Goal: Contribute content: Add original content to the website for others to see

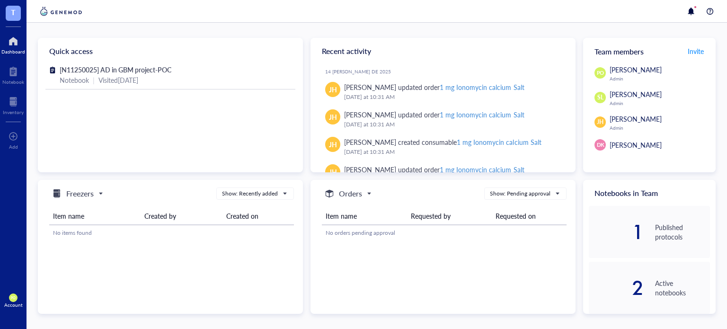
click at [143, 90] on div "[N11250025] AD in GBM project-POC Notebook | Visited [DATE]" at bounding box center [170, 117] width 265 height 107
click at [145, 73] on span "[N11250025] AD in GBM project-POC" at bounding box center [116, 69] width 112 height 9
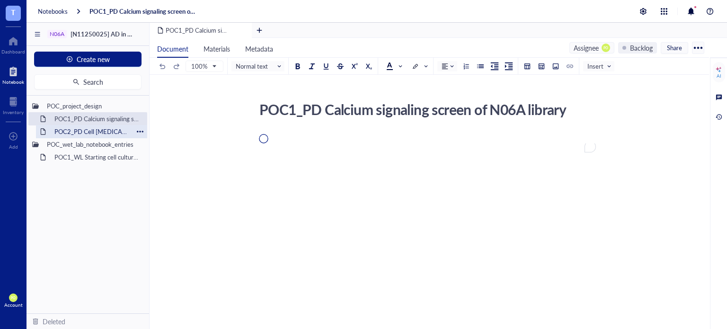
click at [93, 130] on div "POC2_PD Cell [MEDICAL_DATA] on N06A library" at bounding box center [91, 131] width 83 height 13
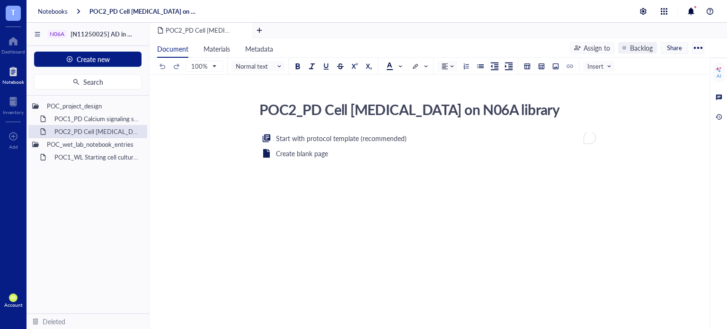
click at [327, 153] on div "Create blank page" at bounding box center [427, 153] width 337 height 15
drag, startPoint x: 531, startPoint y: 110, endPoint x: 325, endPoint y: 109, distance: 205.3
click at [325, 109] on div "POC2_PD Cell [MEDICAL_DATA] on N06A library" at bounding box center [423, 109] width 337 height 24
drag, startPoint x: 529, startPoint y: 109, endPoint x: 320, endPoint y: 109, distance: 209.1
click at [320, 109] on textarea "POC2_PD Cell [MEDICAL_DATA] on N06A library" at bounding box center [423, 109] width 336 height 23
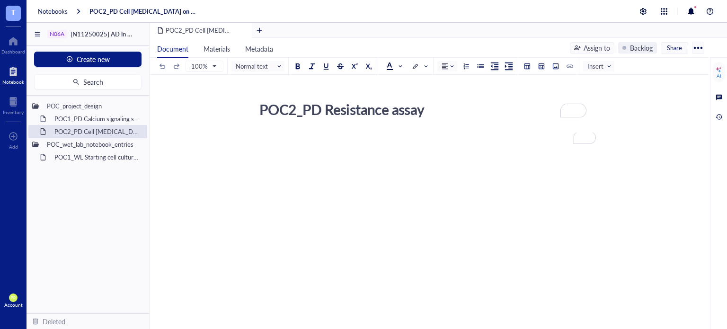
click at [334, 105] on textarea "POC2_PD Resistance assay" at bounding box center [423, 109] width 336 height 23
click at [482, 114] on textarea "POC2_PD Drug resistance assay" at bounding box center [423, 109] width 336 height 23
type textarea "POC2_PD Drug resistance assay on N06A library"
